Goal: Navigation & Orientation: Find specific page/section

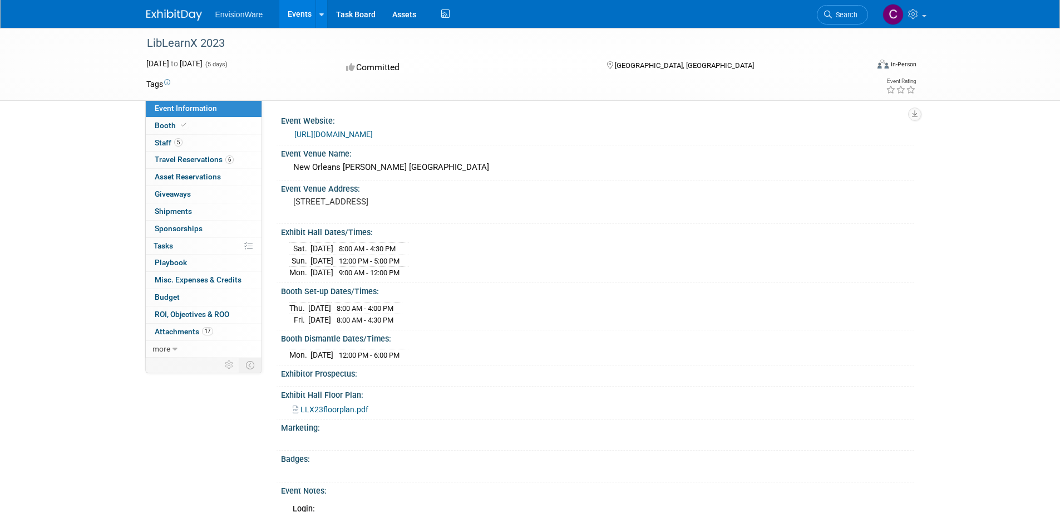
click at [297, 15] on link "Events" at bounding box center [299, 14] width 41 height 28
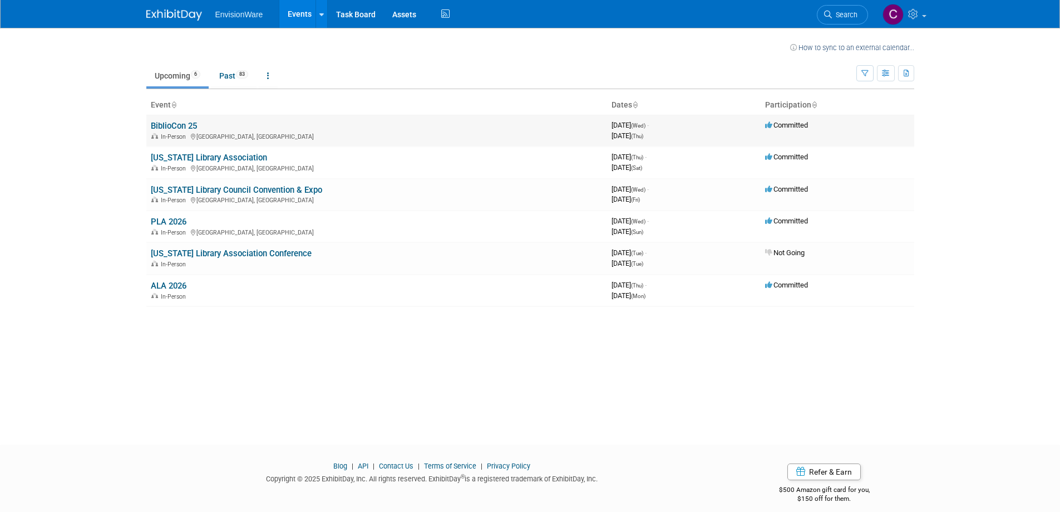
drag, startPoint x: 205, startPoint y: 126, endPoint x: 153, endPoint y: 125, distance: 51.8
click at [153, 125] on td "BiblioCon 25 In-Person Toronto, Canada" at bounding box center [376, 131] width 461 height 32
copy link "BiblioCon 25"
click at [172, 127] on link "BiblioCon 25" at bounding box center [174, 126] width 46 height 10
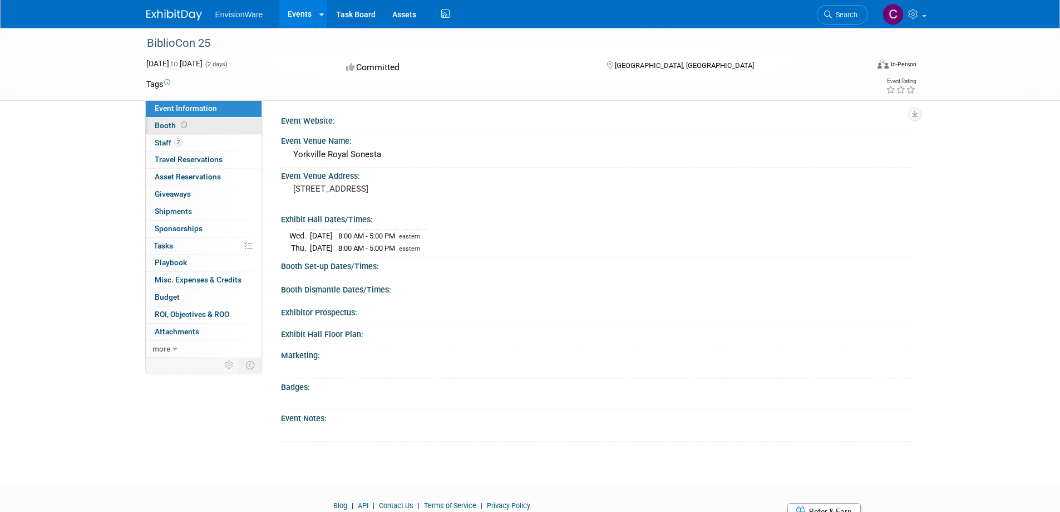
click at [155, 127] on span "Booth" at bounding box center [172, 125] width 35 height 9
